Goal: Information Seeking & Learning: Learn about a topic

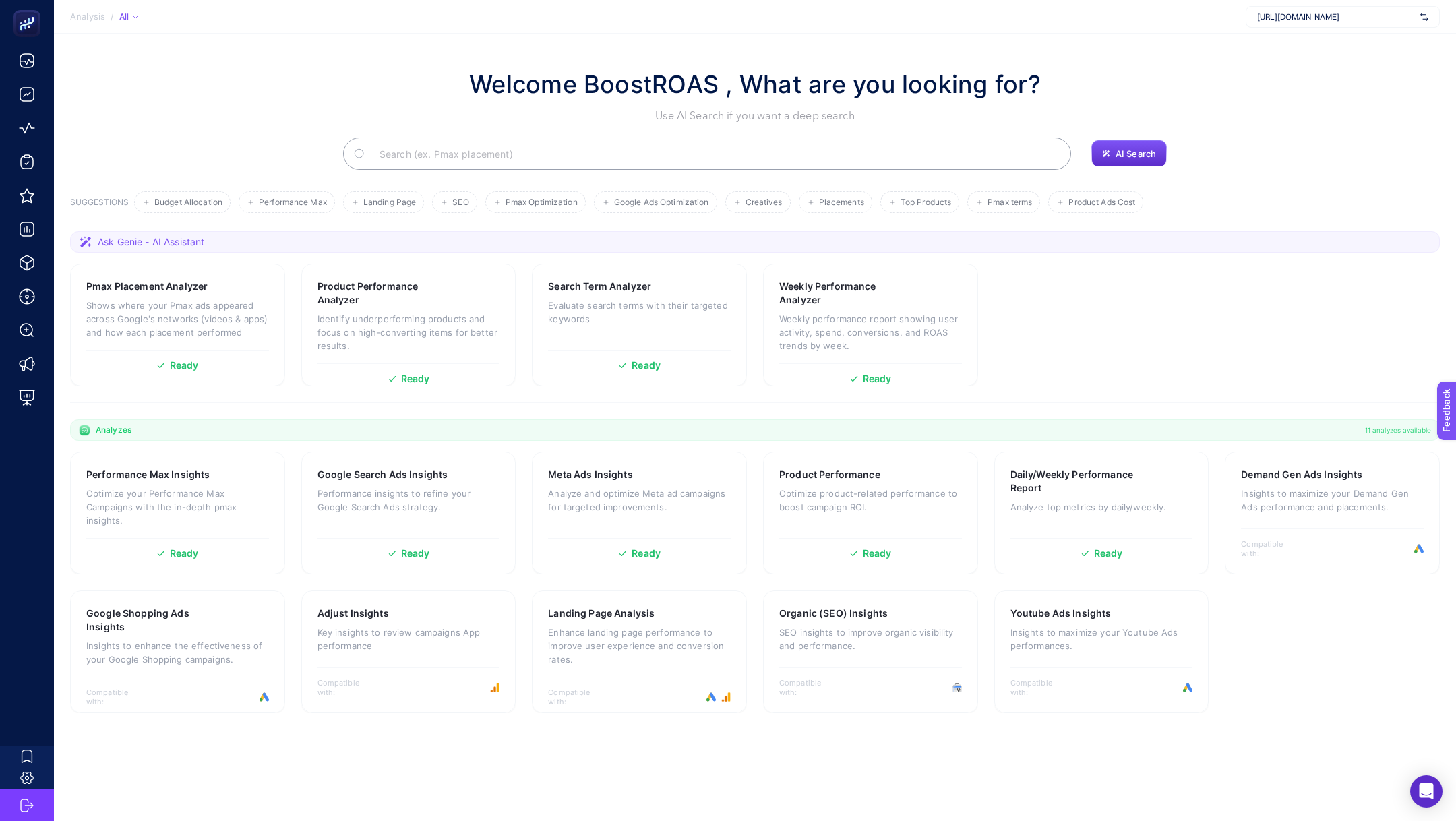
click at [1274, 17] on span "[URL][DOMAIN_NAME]" at bounding box center [1335, 17] width 158 height 11
click at [430, 488] on p "Performance insights to refine your Google Search Ads strategy." at bounding box center [409, 500] width 182 height 27
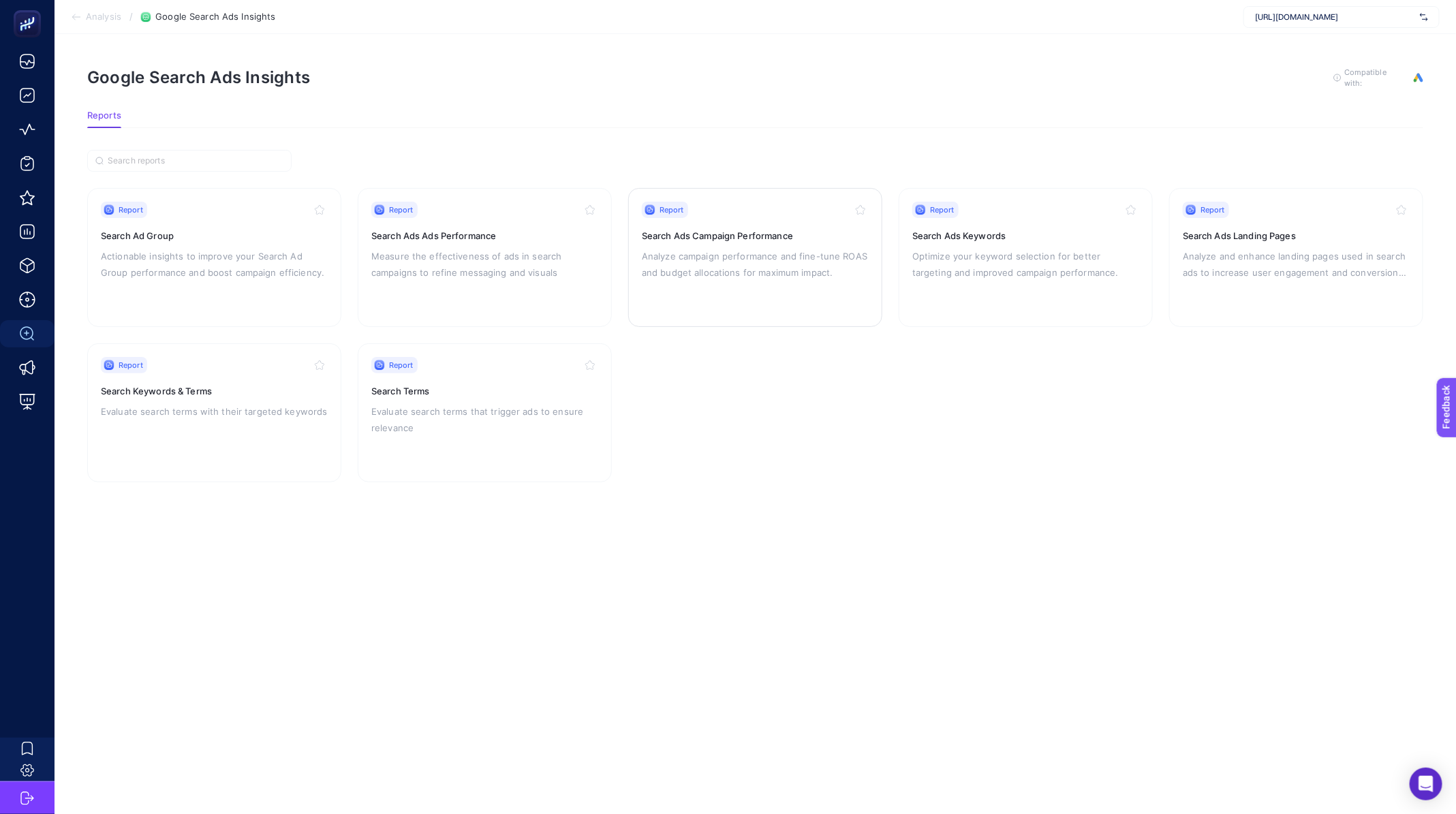
click at [698, 253] on p "Analyze campaign performance and fine-tune ROAS and budget allocations for maxi…" at bounding box center [755, 264] width 227 height 33
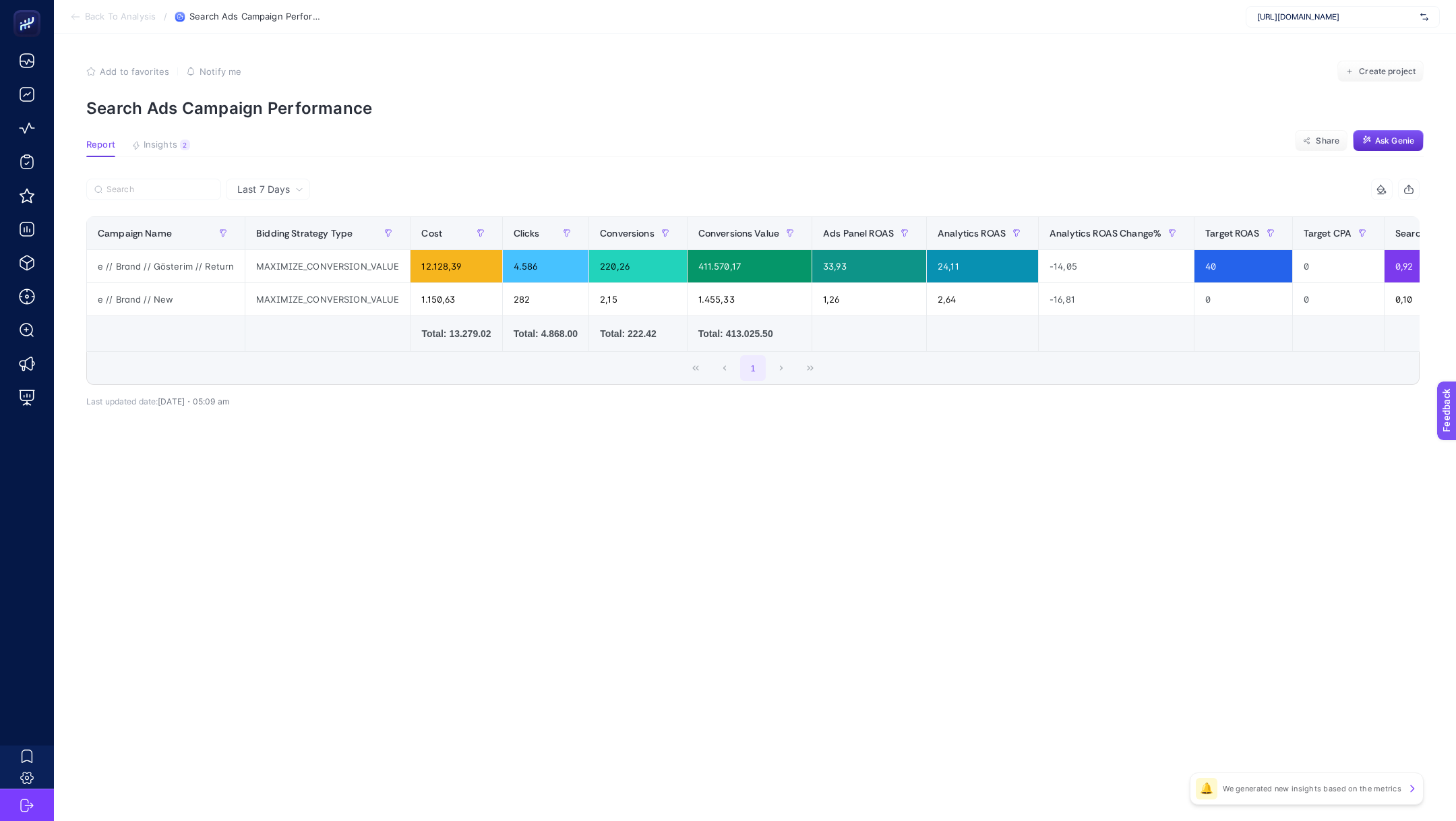
click at [1332, 17] on span "[URL][DOMAIN_NAME]" at bounding box center [1335, 17] width 158 height 11
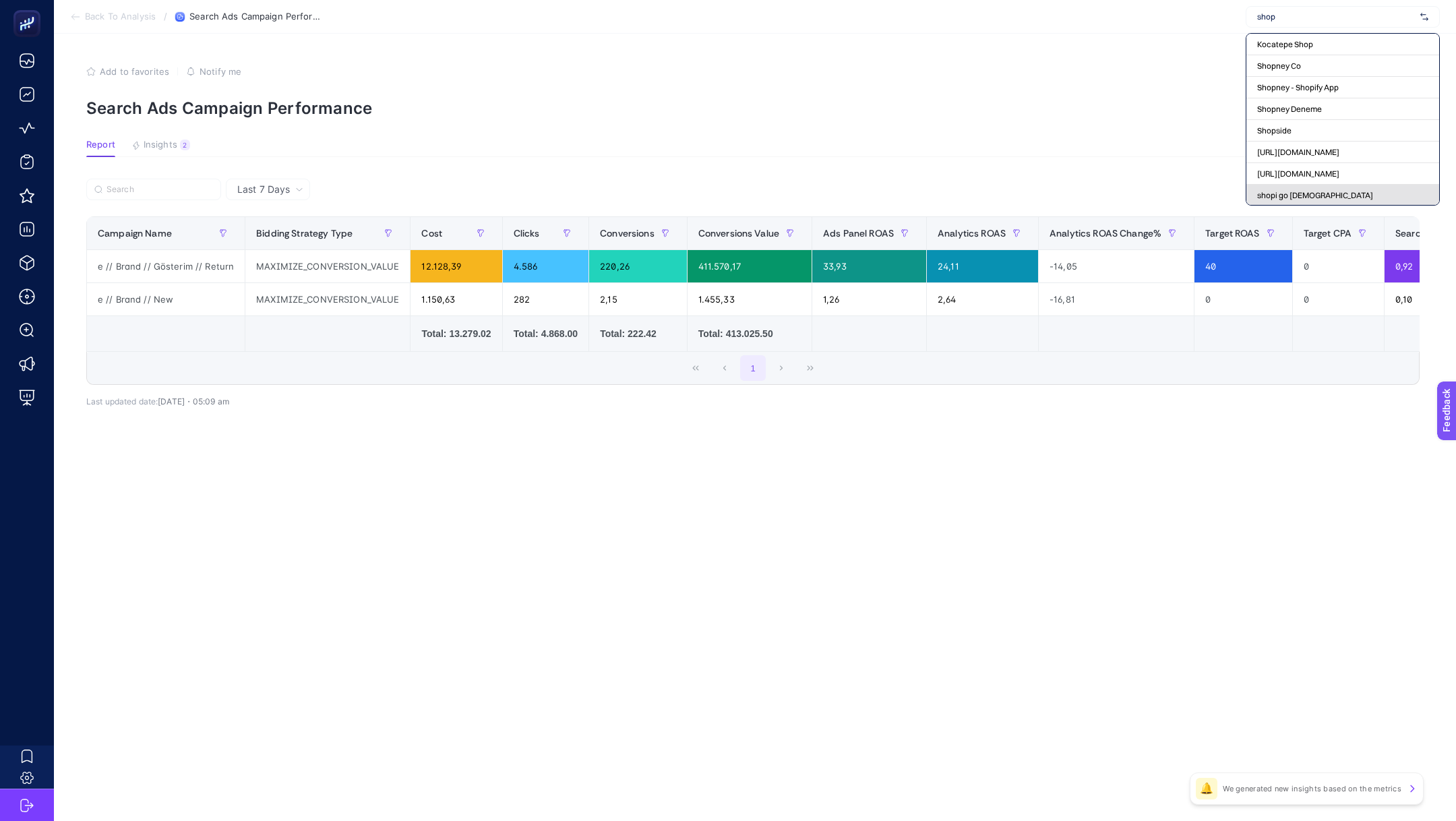
type input "shop"
click at [1307, 191] on span "shopi go [DEMOGRAPHIC_DATA]" at bounding box center [1315, 195] width 116 height 11
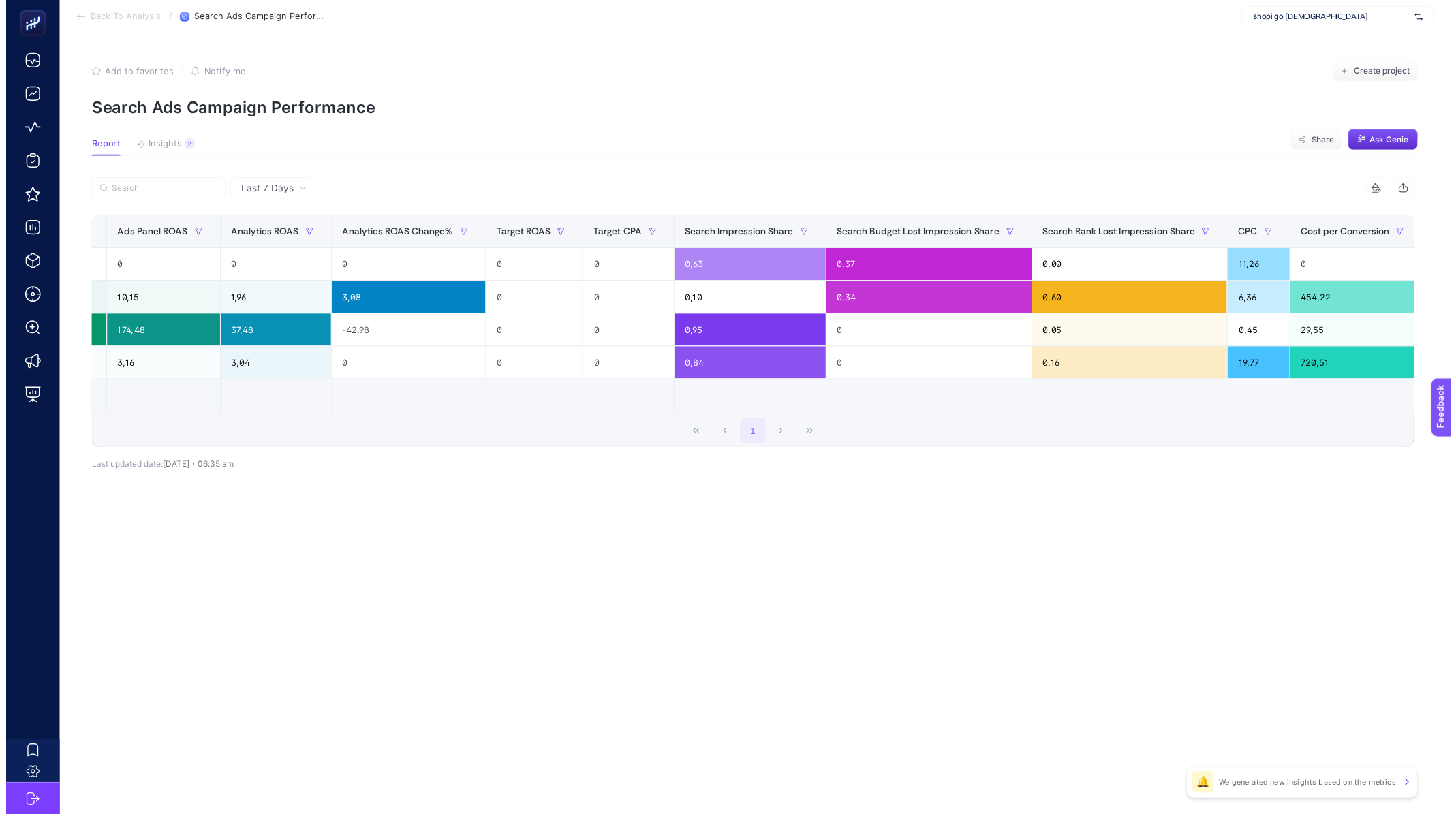
scroll to position [0, 874]
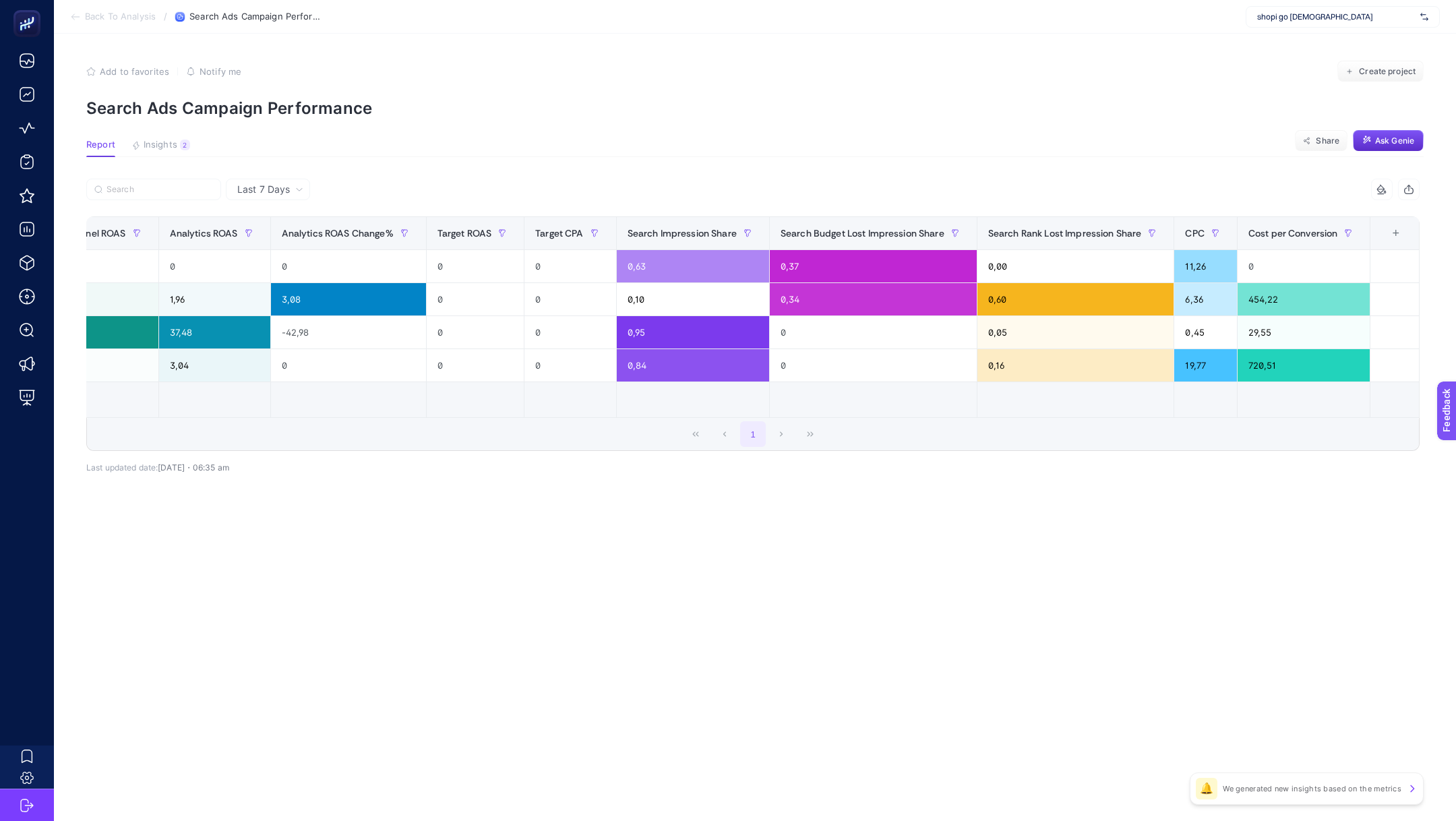
click at [120, 24] on section "Back To Analysis / Search Ads Campaign Performance shopi go Boostroas" at bounding box center [754, 17] width 1402 height 34
click at [106, 16] on span "Back To Analysis" at bounding box center [121, 17] width 71 height 11
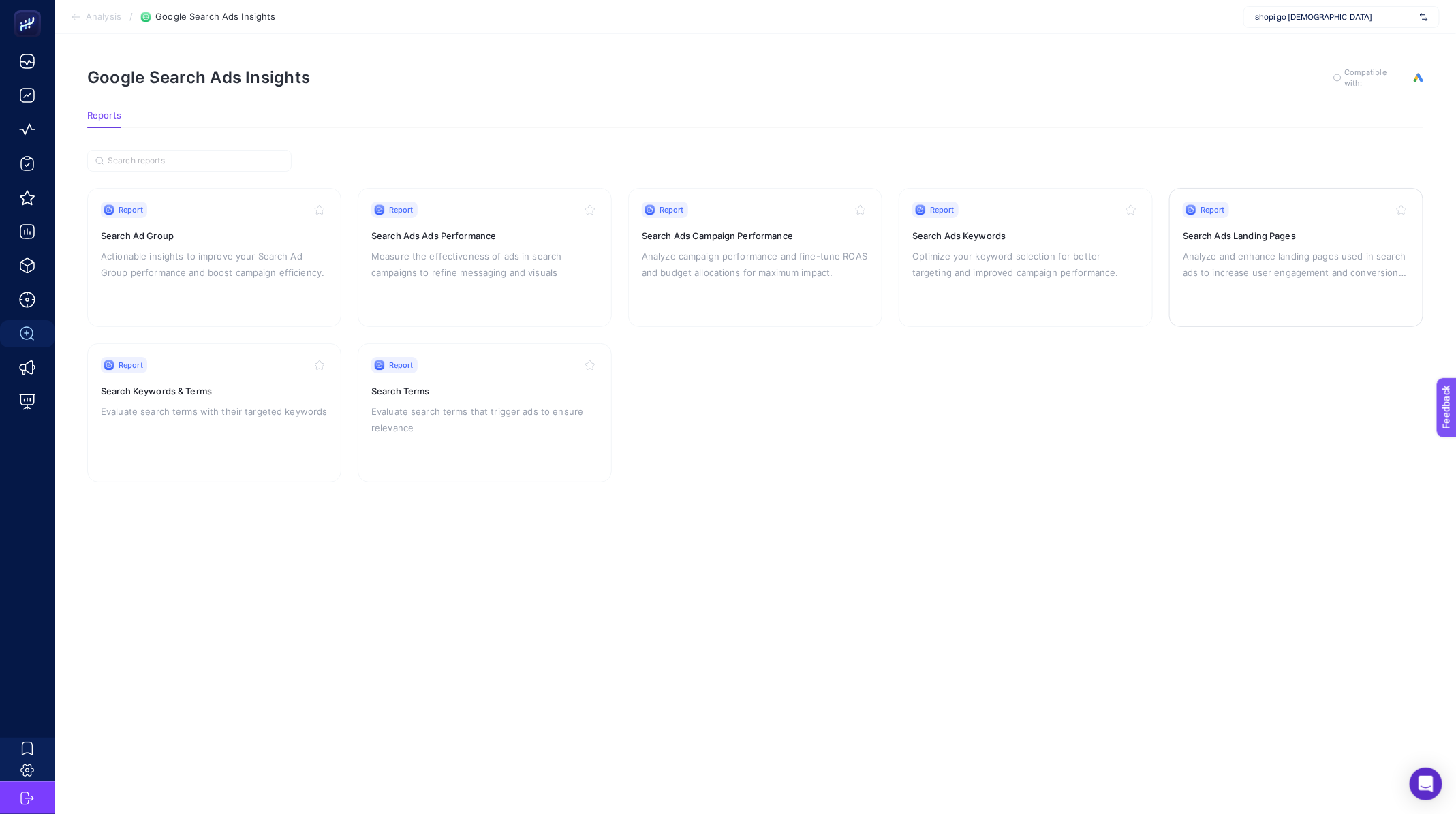
click at [1202, 265] on p "Analyze and enhance landing pages used in search ads to increase user engagemen…" at bounding box center [1297, 264] width 227 height 33
